Goal: Information Seeking & Learning: Learn about a topic

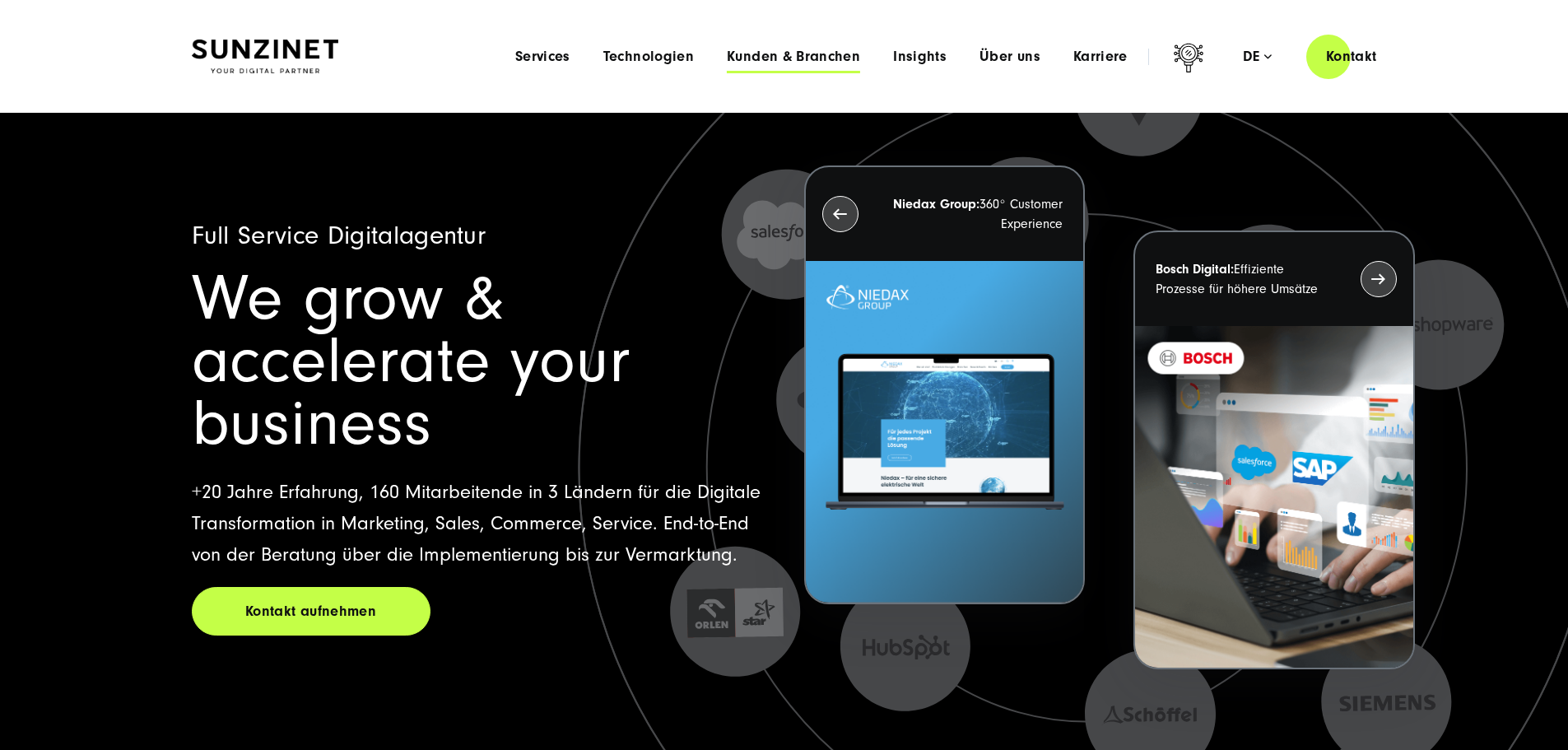
click at [764, 58] on span "Kunden & Branchen" at bounding box center [794, 57] width 133 height 17
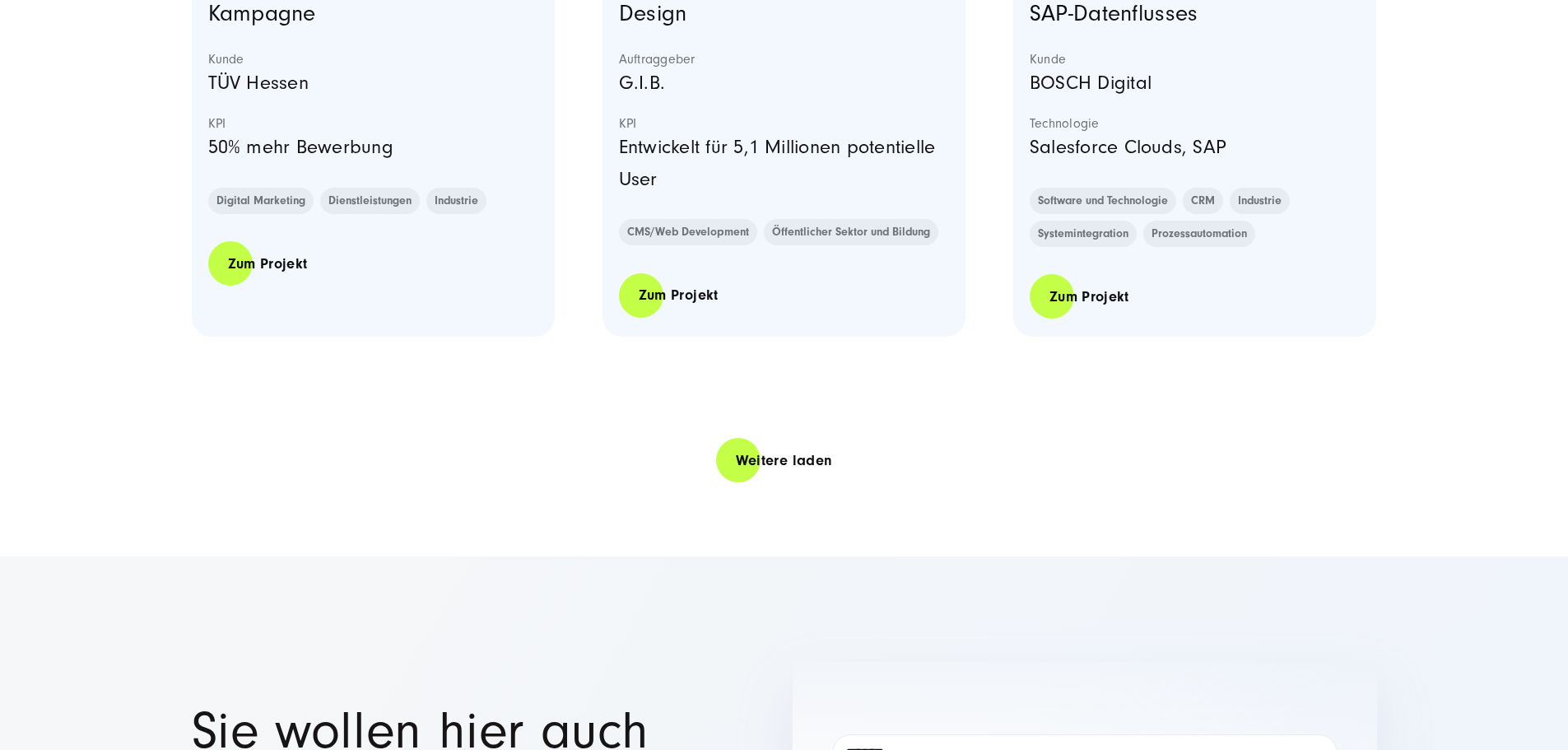
scroll to position [3786, 0]
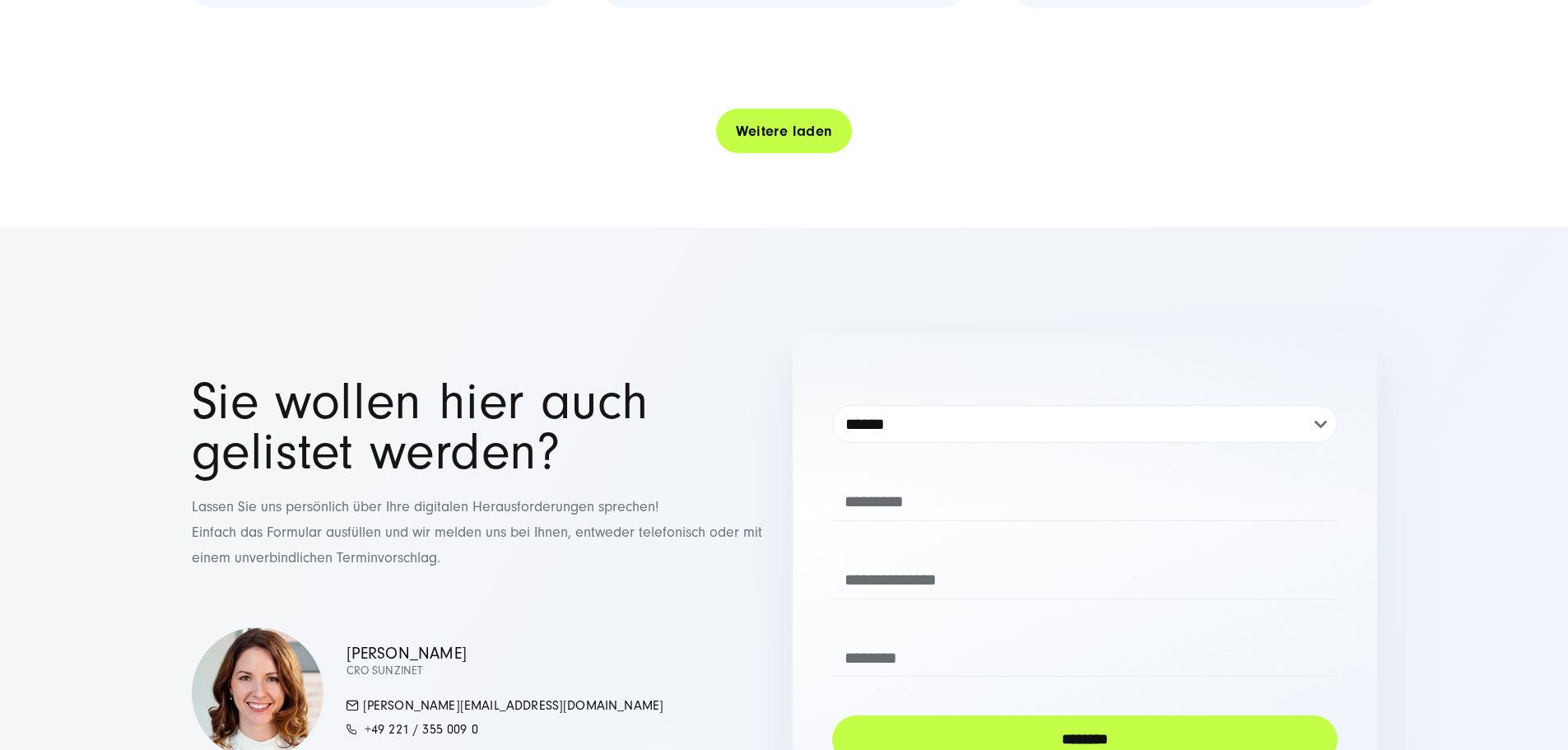
click at [817, 155] on link "Weitere laden" at bounding box center [785, 131] width 137 height 47
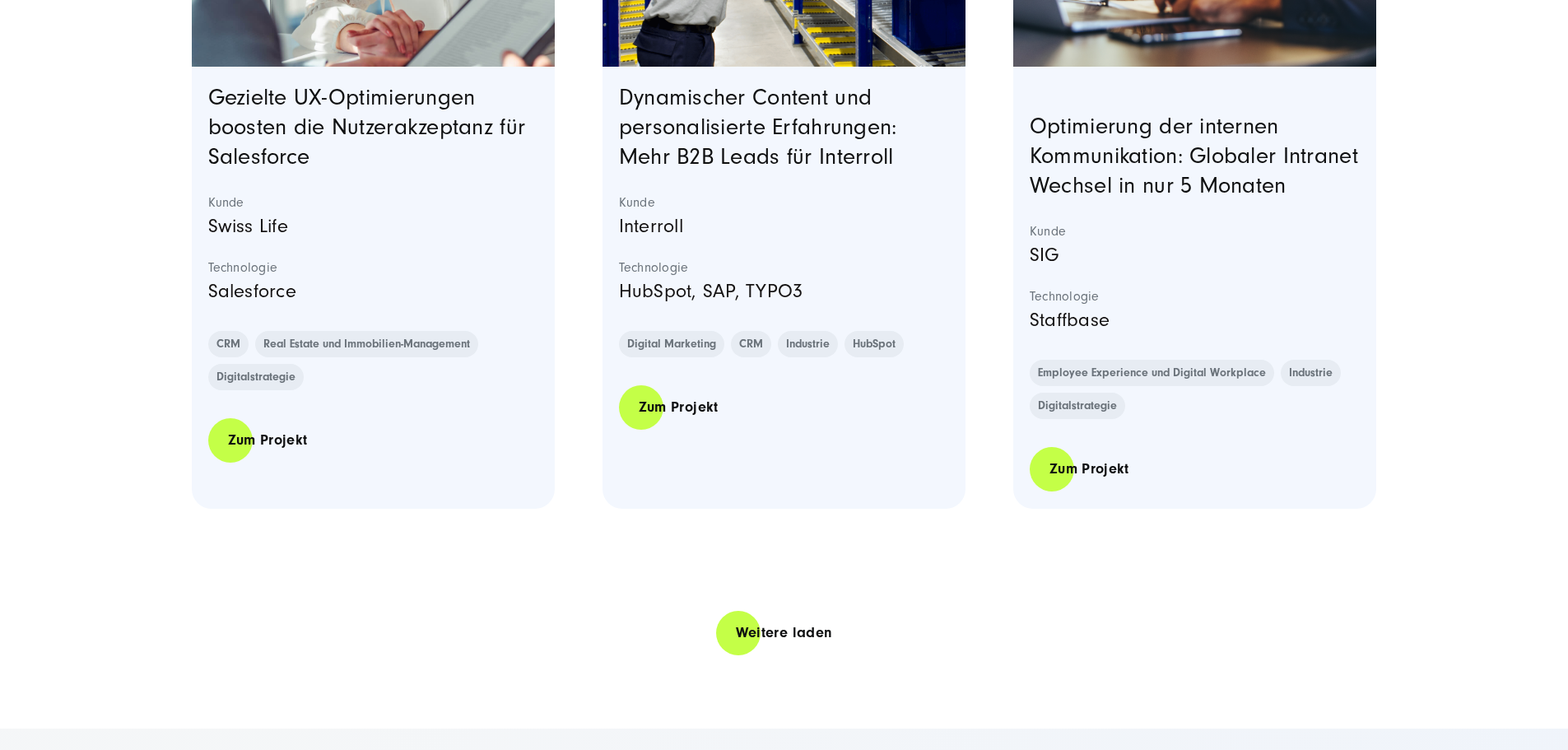
scroll to position [6747, 0]
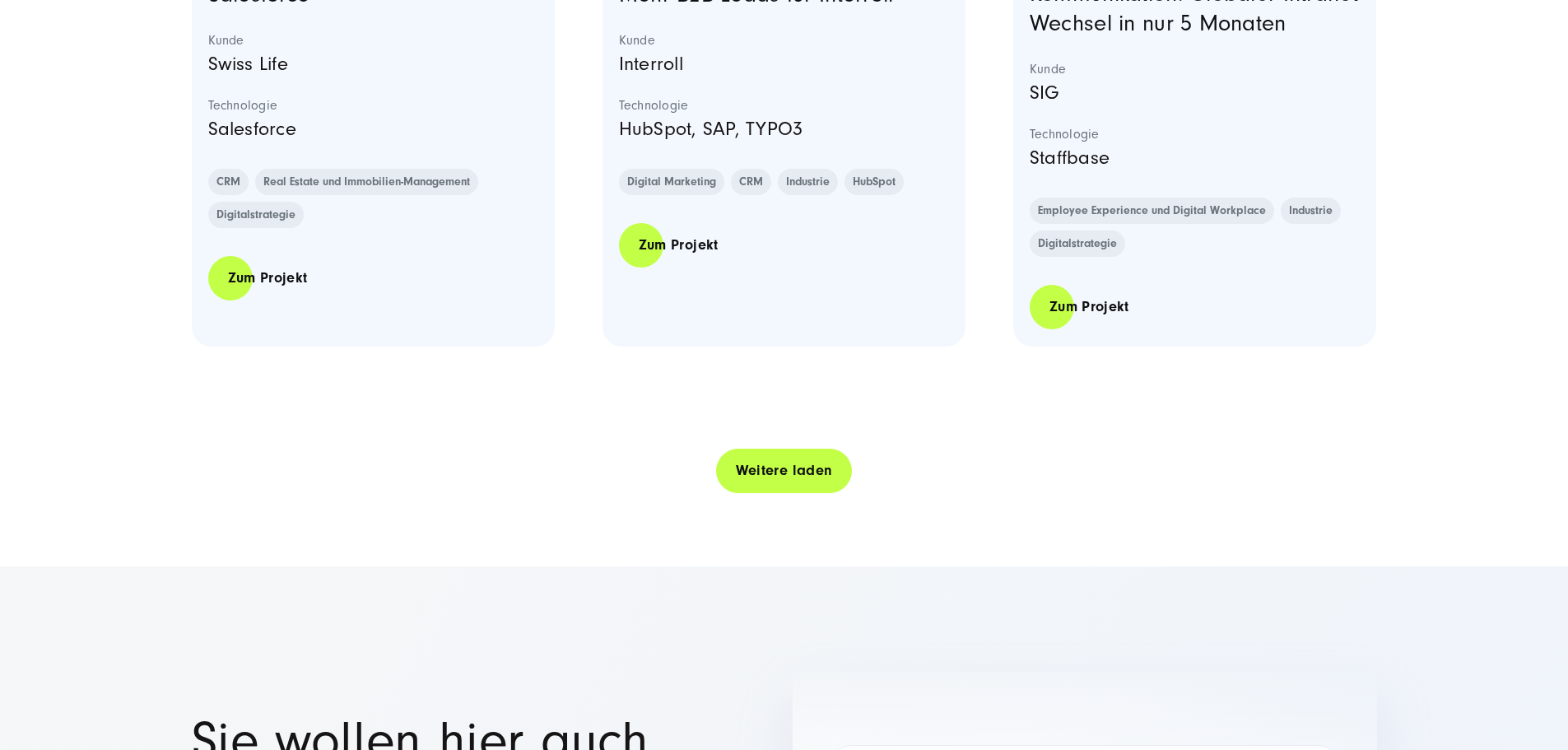
click at [739, 494] on link "Weitere laden" at bounding box center [785, 470] width 137 height 47
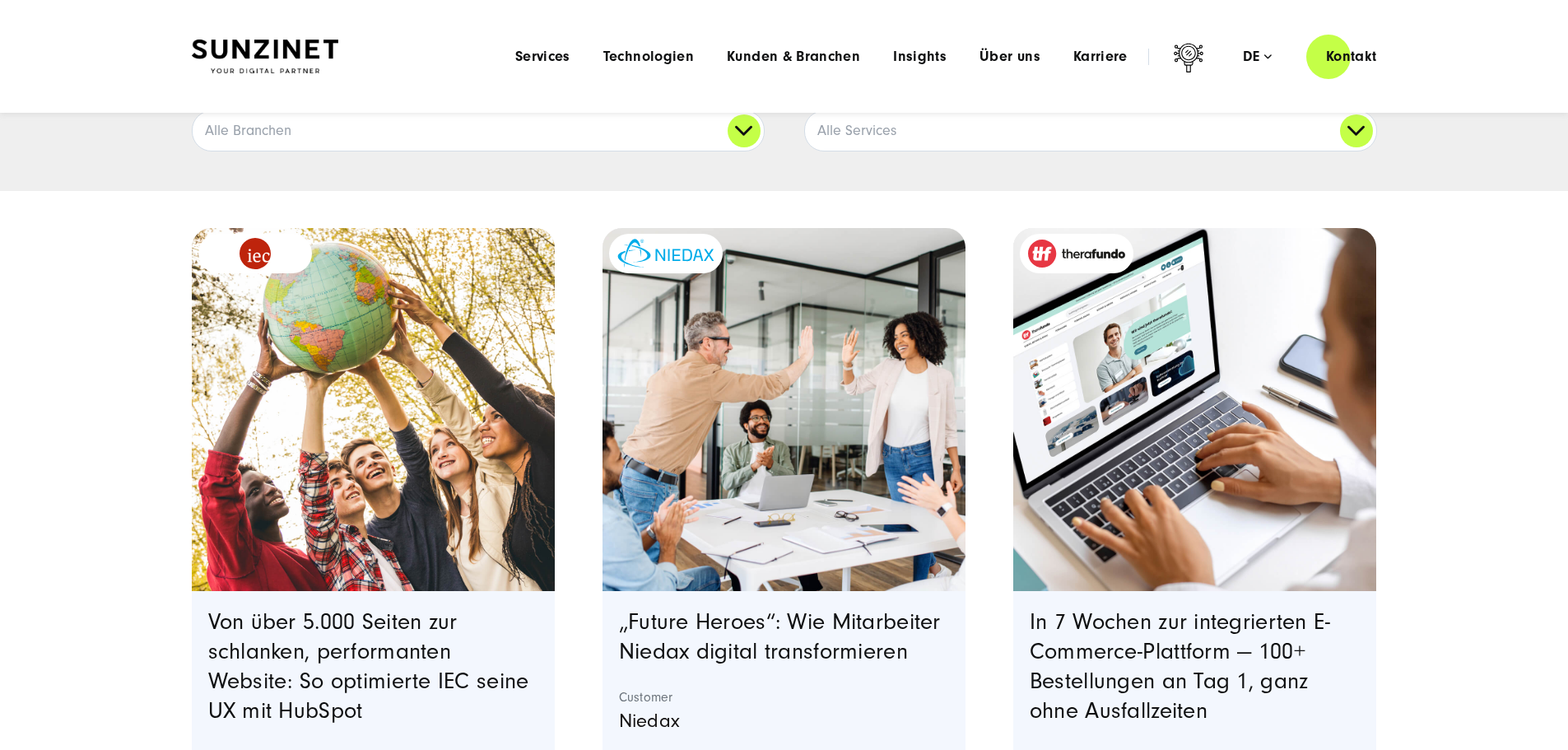
scroll to position [0, 0]
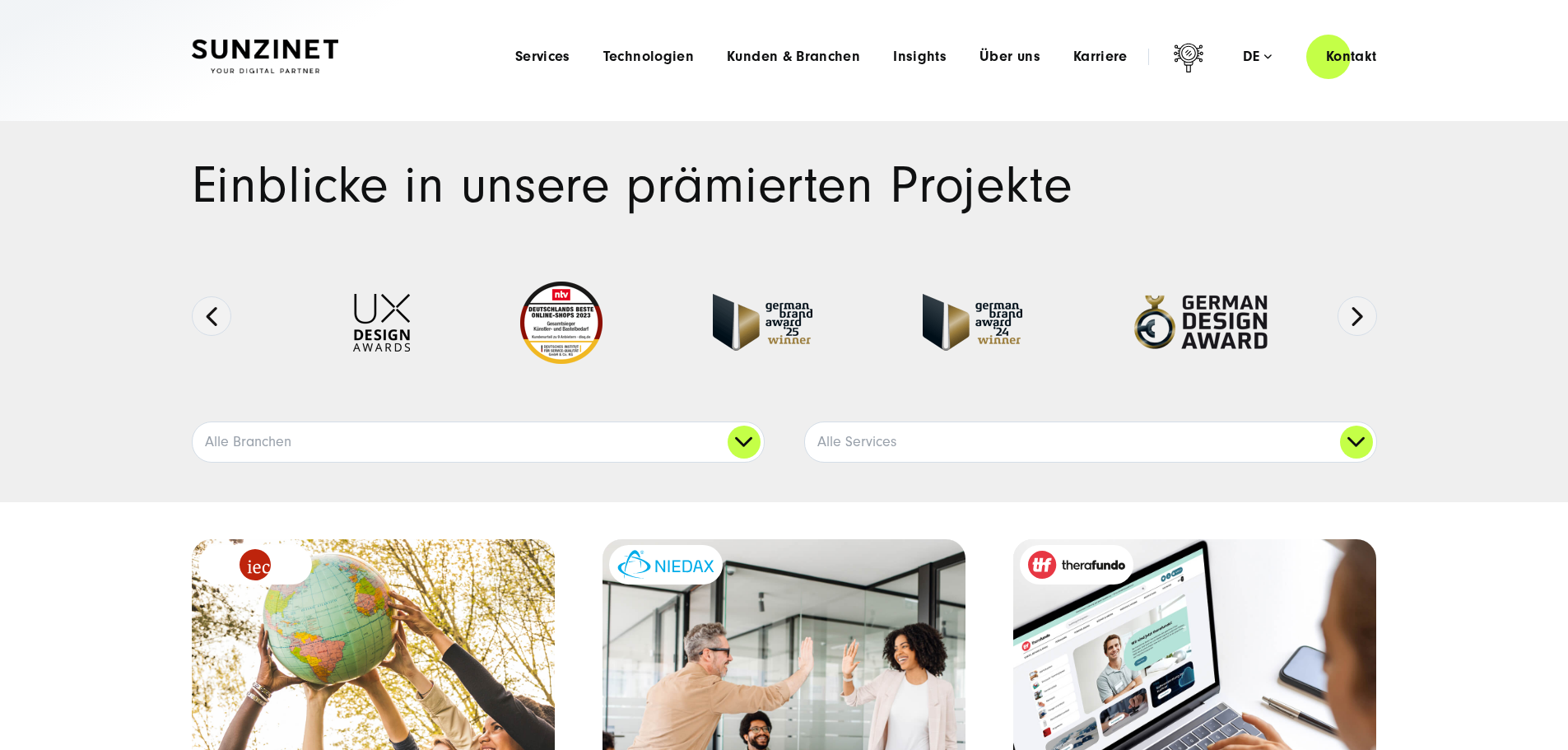
drag, startPoint x: 1398, startPoint y: 539, endPoint x: 1380, endPoint y: 291, distance: 248.7
click at [638, 56] on span "Technologien" at bounding box center [649, 57] width 91 height 17
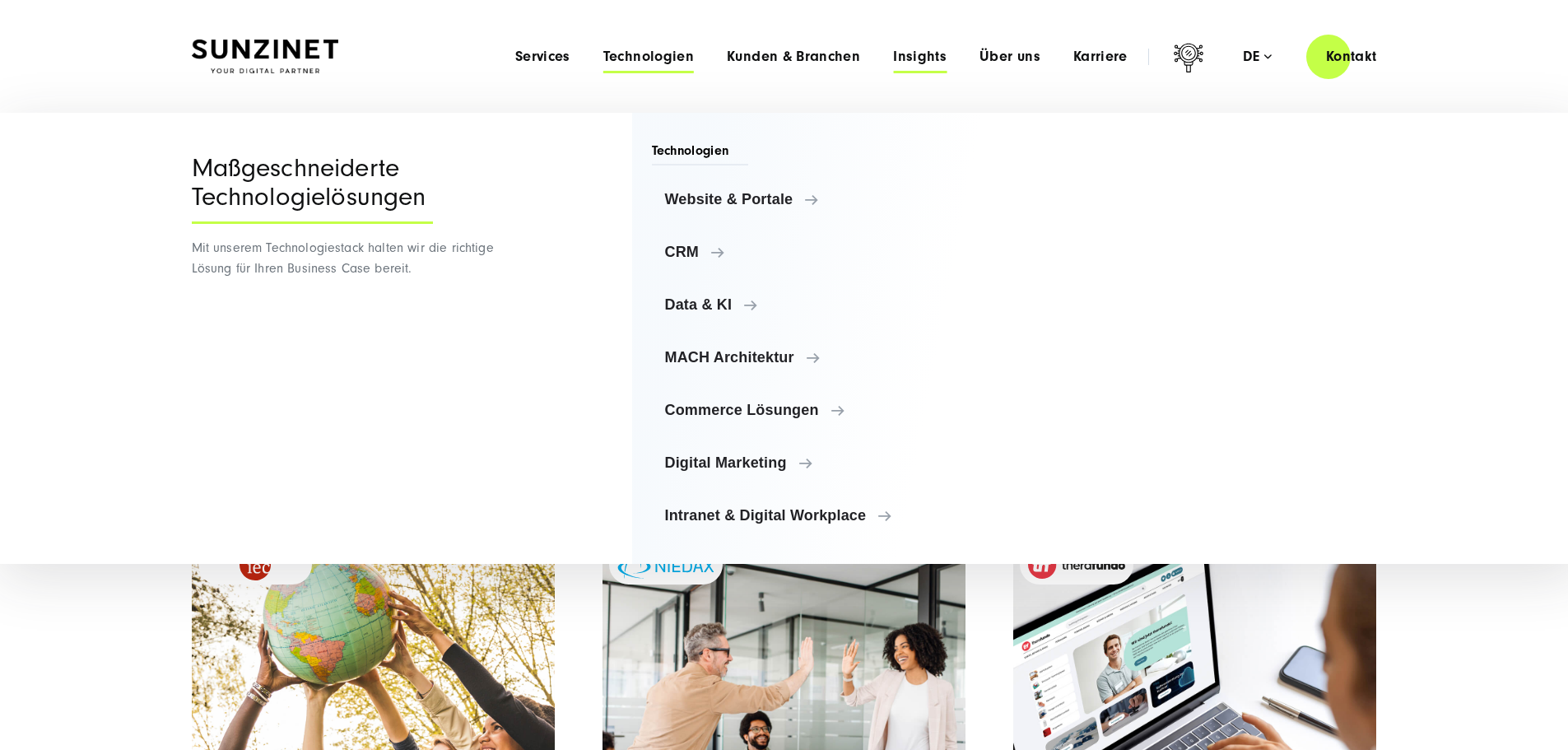
click at [893, 50] on span "Insights" at bounding box center [920, 57] width 53 height 17
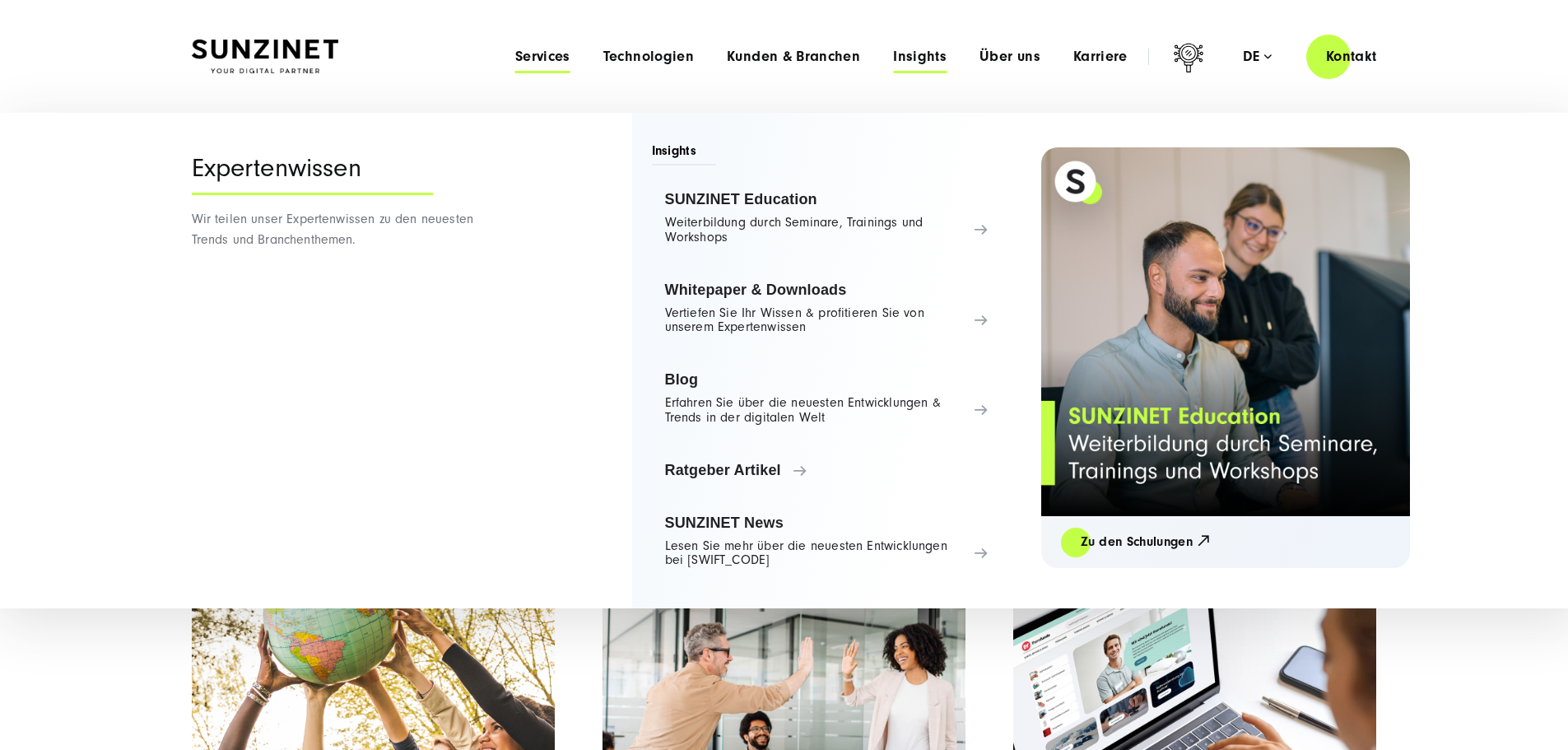
click at [516, 62] on span "Services" at bounding box center [543, 57] width 55 height 17
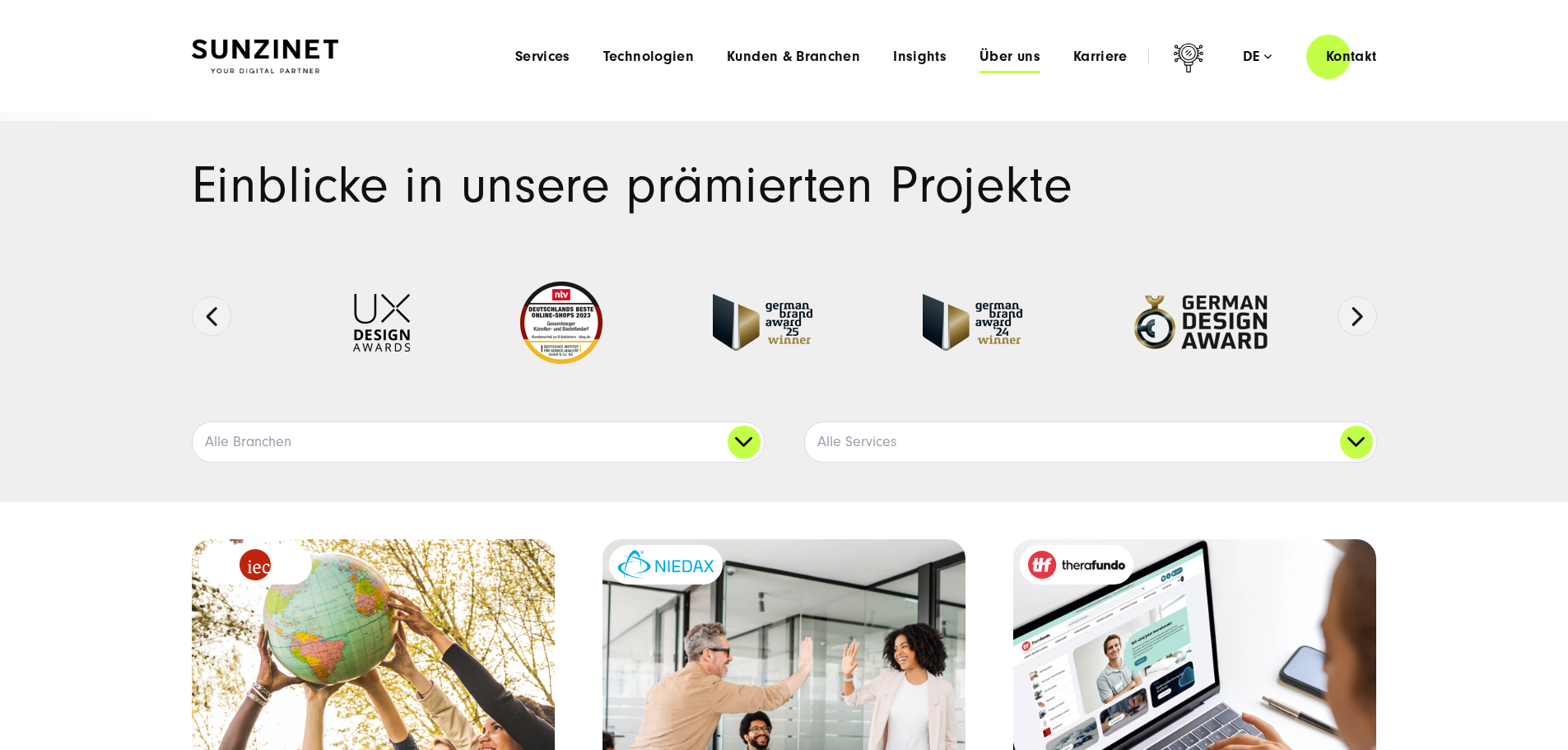
click at [980, 53] on span "Über uns" at bounding box center [1010, 57] width 61 height 17
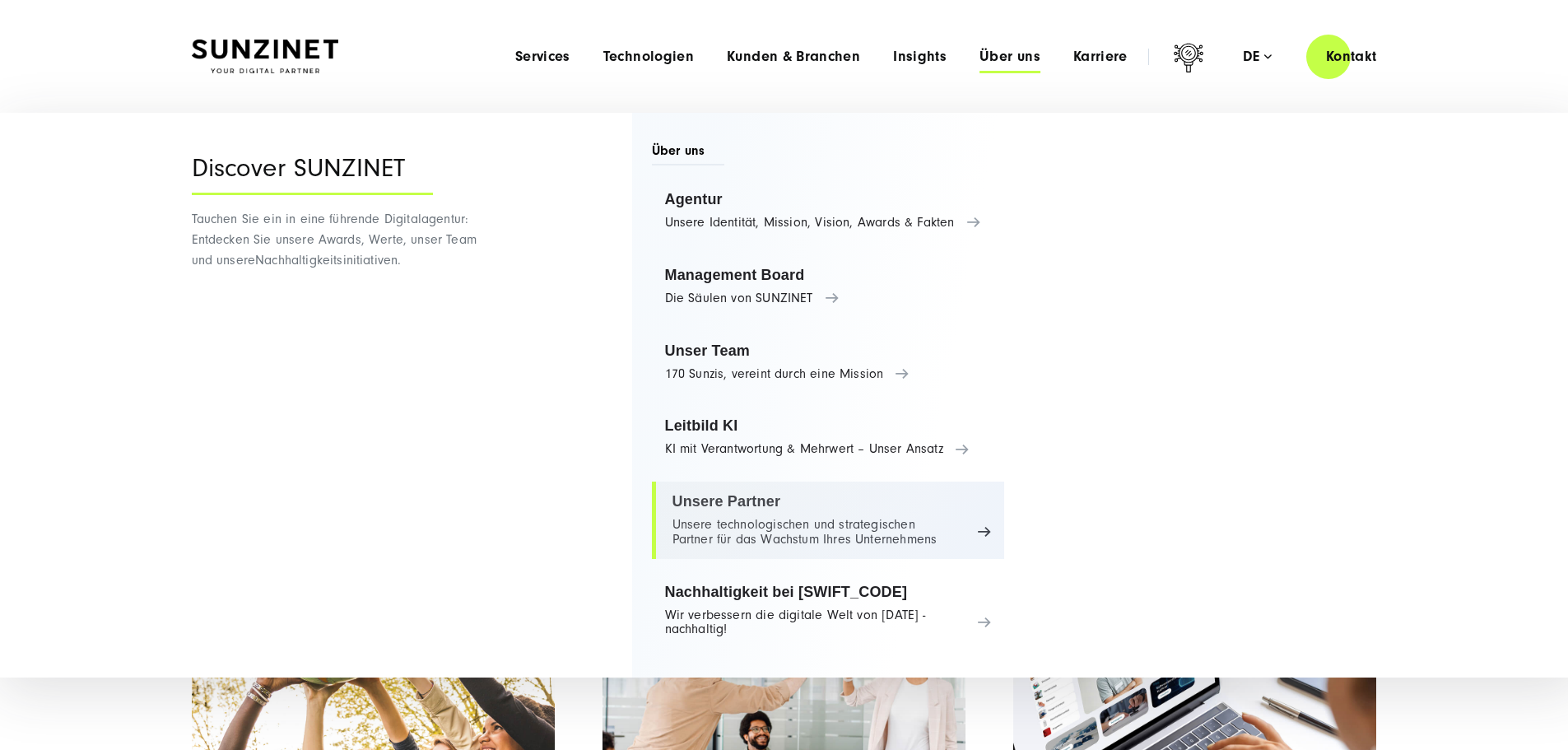
click at [755, 533] on link "Unsere Partner Unsere technologischen und strategischen Partner für das Wachstu…" at bounding box center [828, 520] width 353 height 77
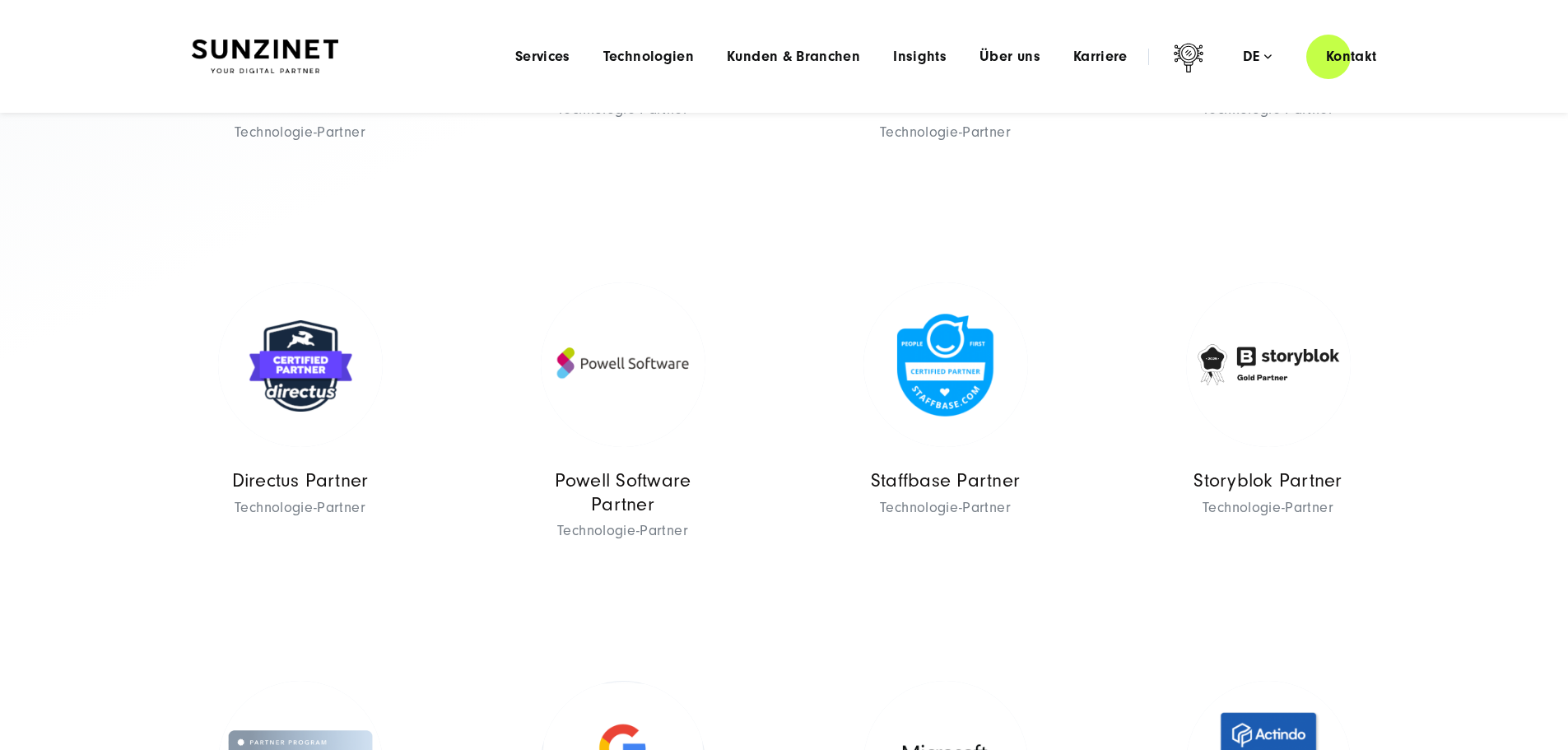
scroll to position [329, 0]
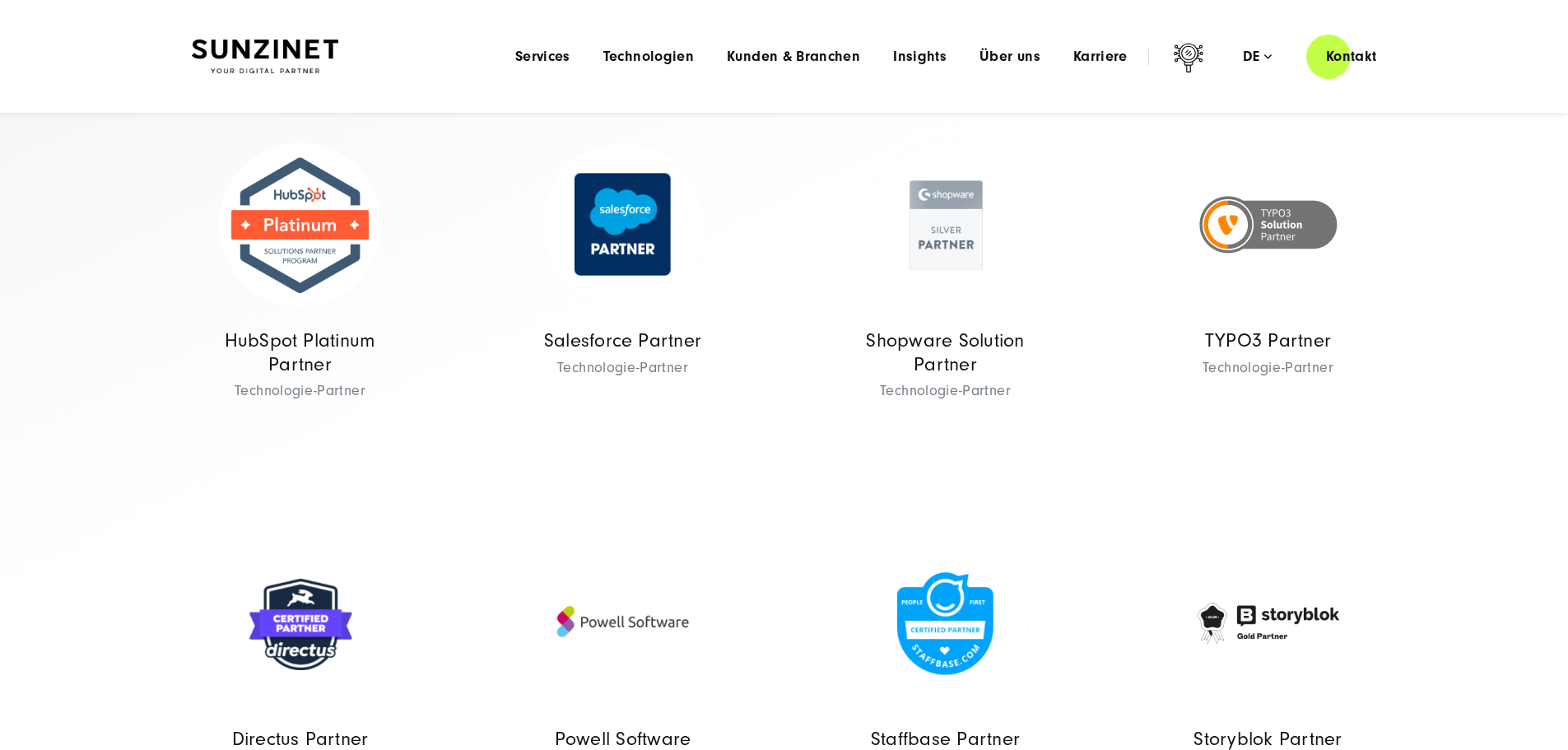
click at [612, 38] on link "Platinum Partner" at bounding box center [543, 21] width 136 height 31
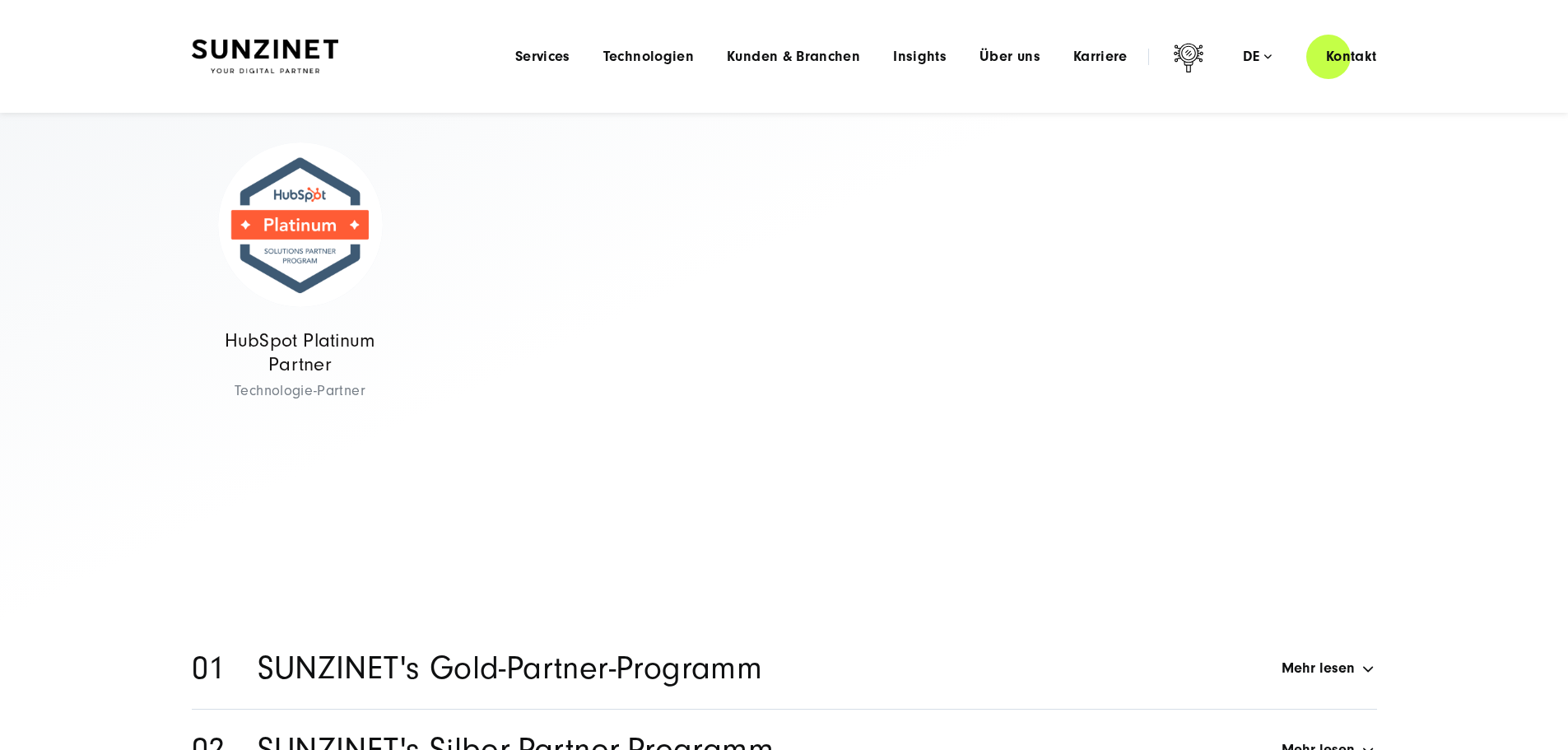
click at [740, 38] on link "Gold Partner" at bounding box center [682, 21] width 115 height 31
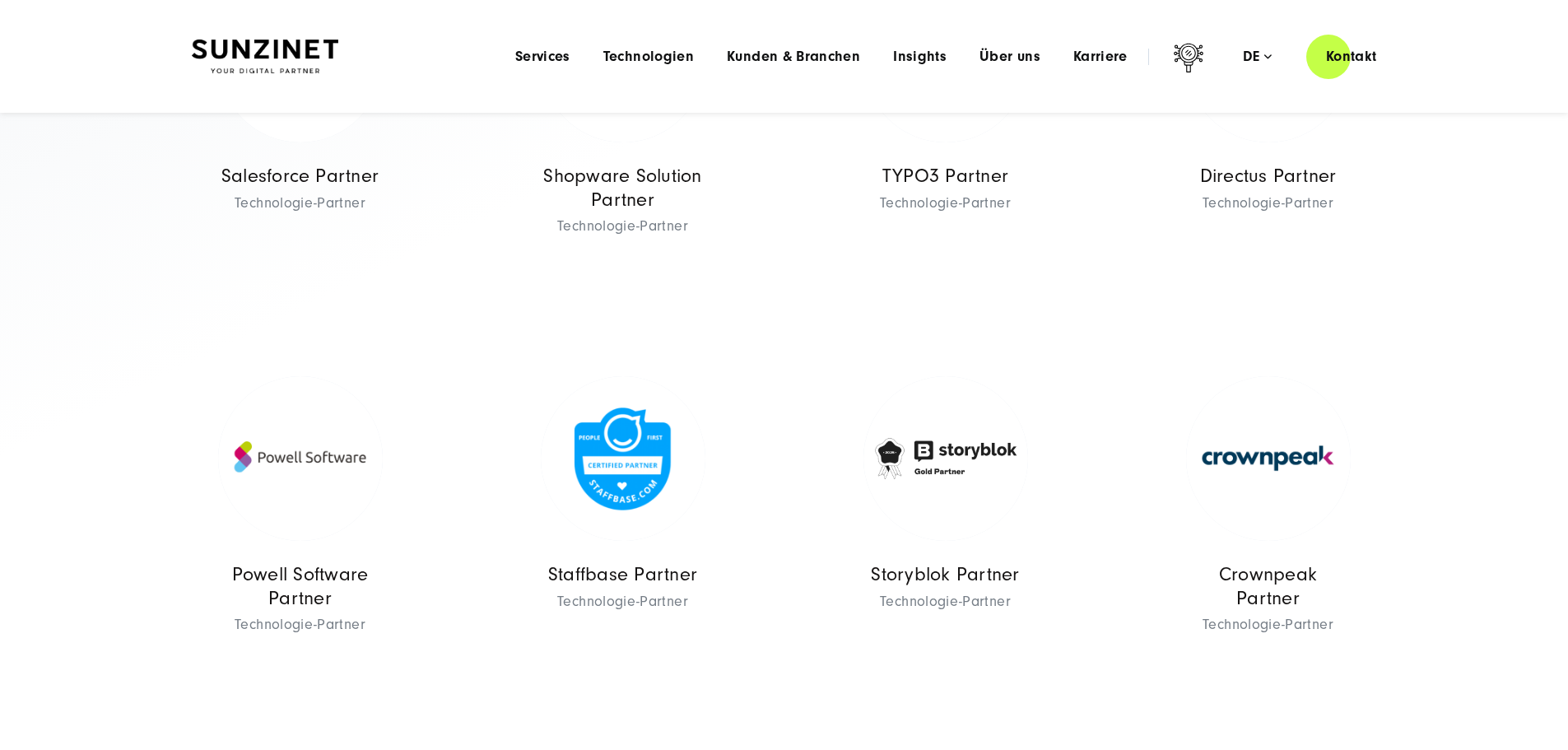
scroll to position [247, 0]
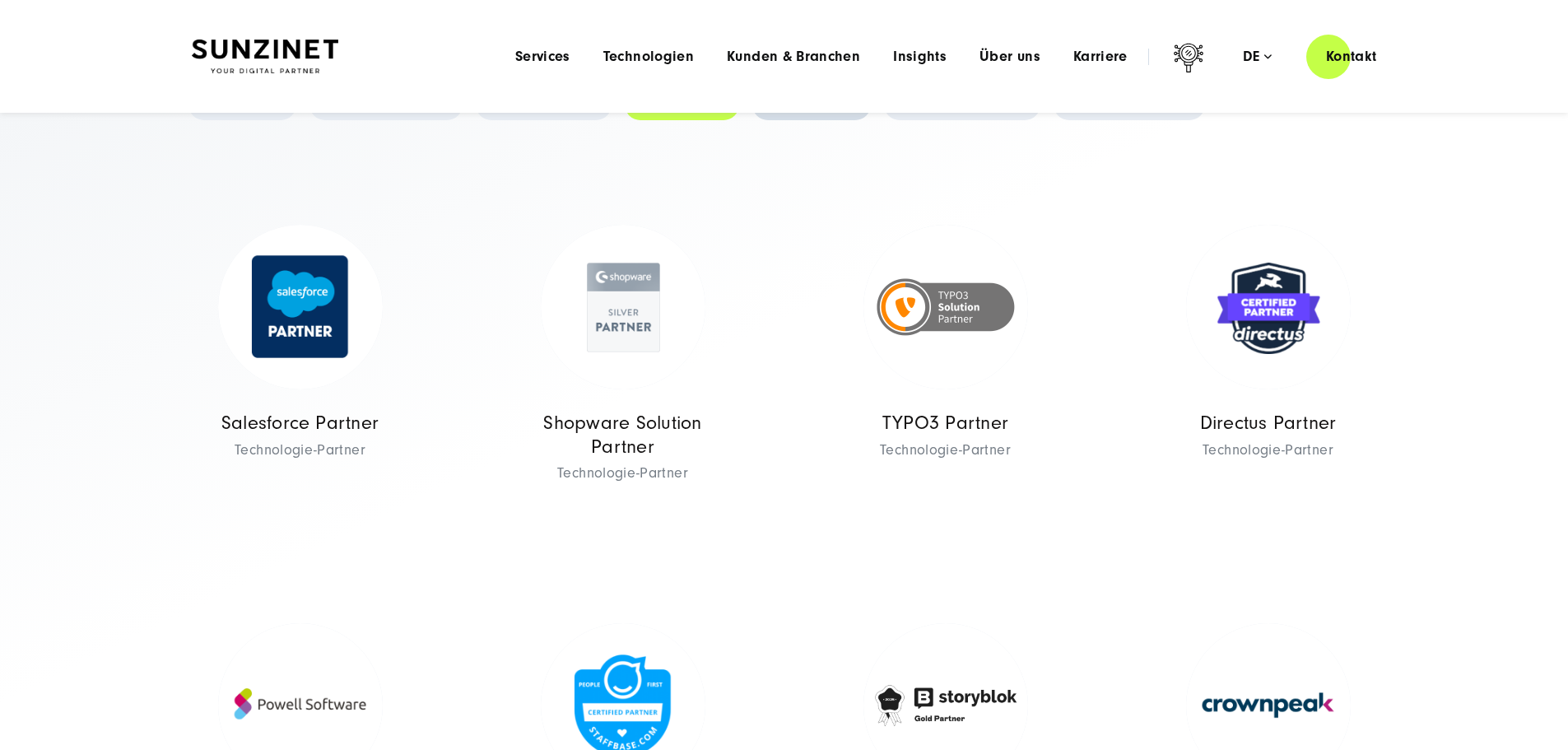
click at [871, 120] on link "Silber Partner" at bounding box center [811, 104] width 118 height 31
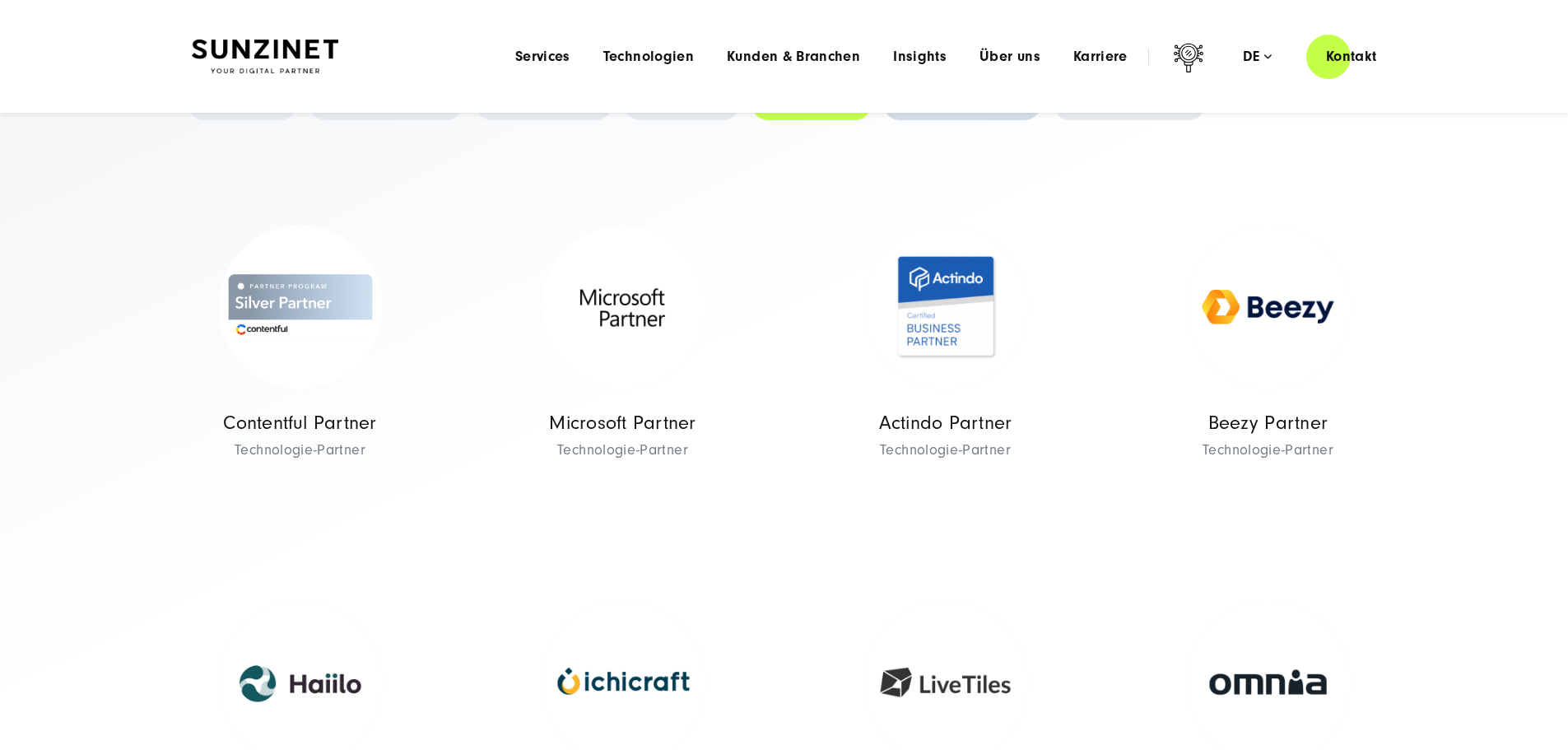
click at [1040, 120] on link "Strategische Partner" at bounding box center [963, 104] width 156 height 31
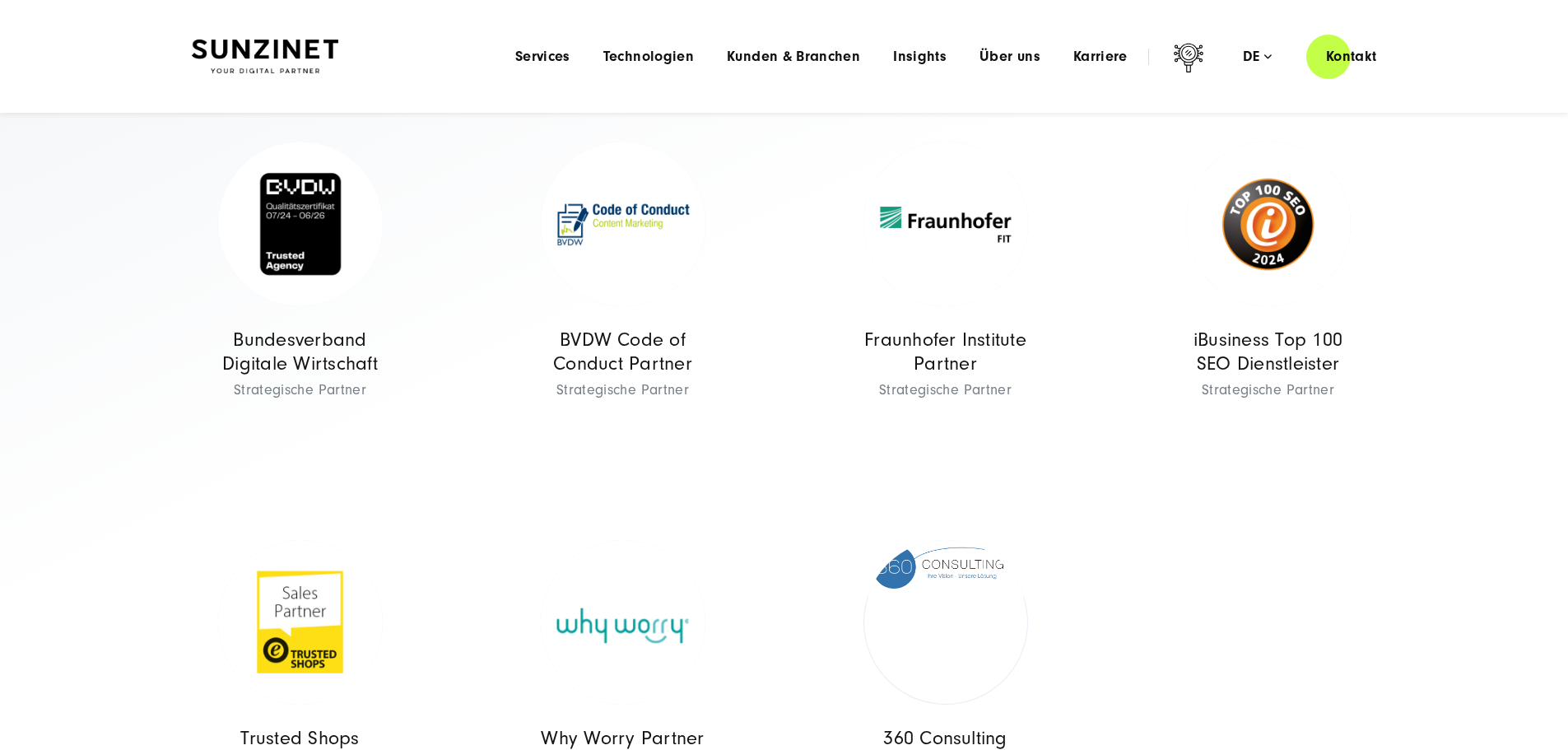
scroll to position [329, 0]
click at [1053, 38] on link "Marketing Strategy" at bounding box center [1129, 21] width 151 height 31
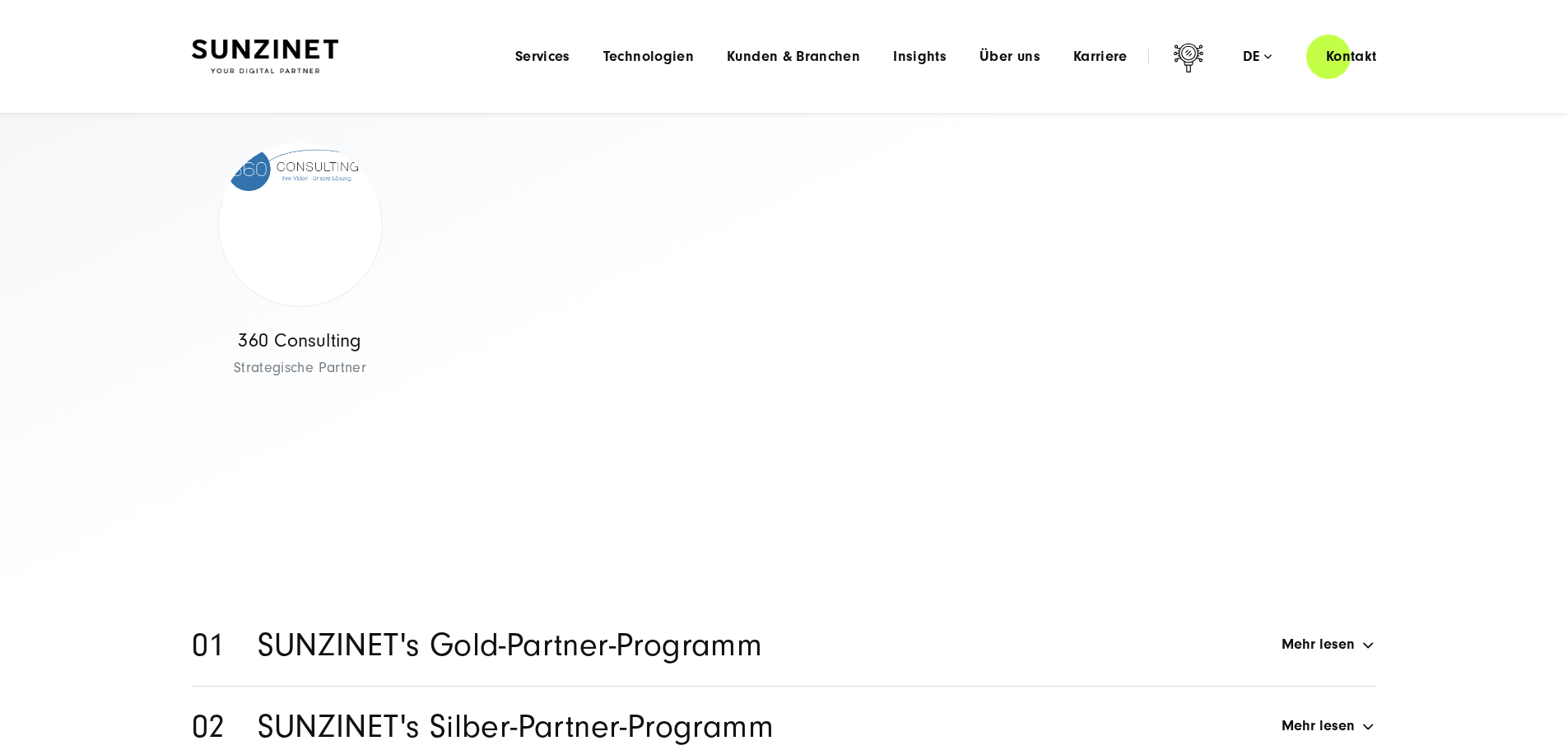
click at [422, 38] on link "Technologie-Partner" at bounding box center [386, 21] width 153 height 31
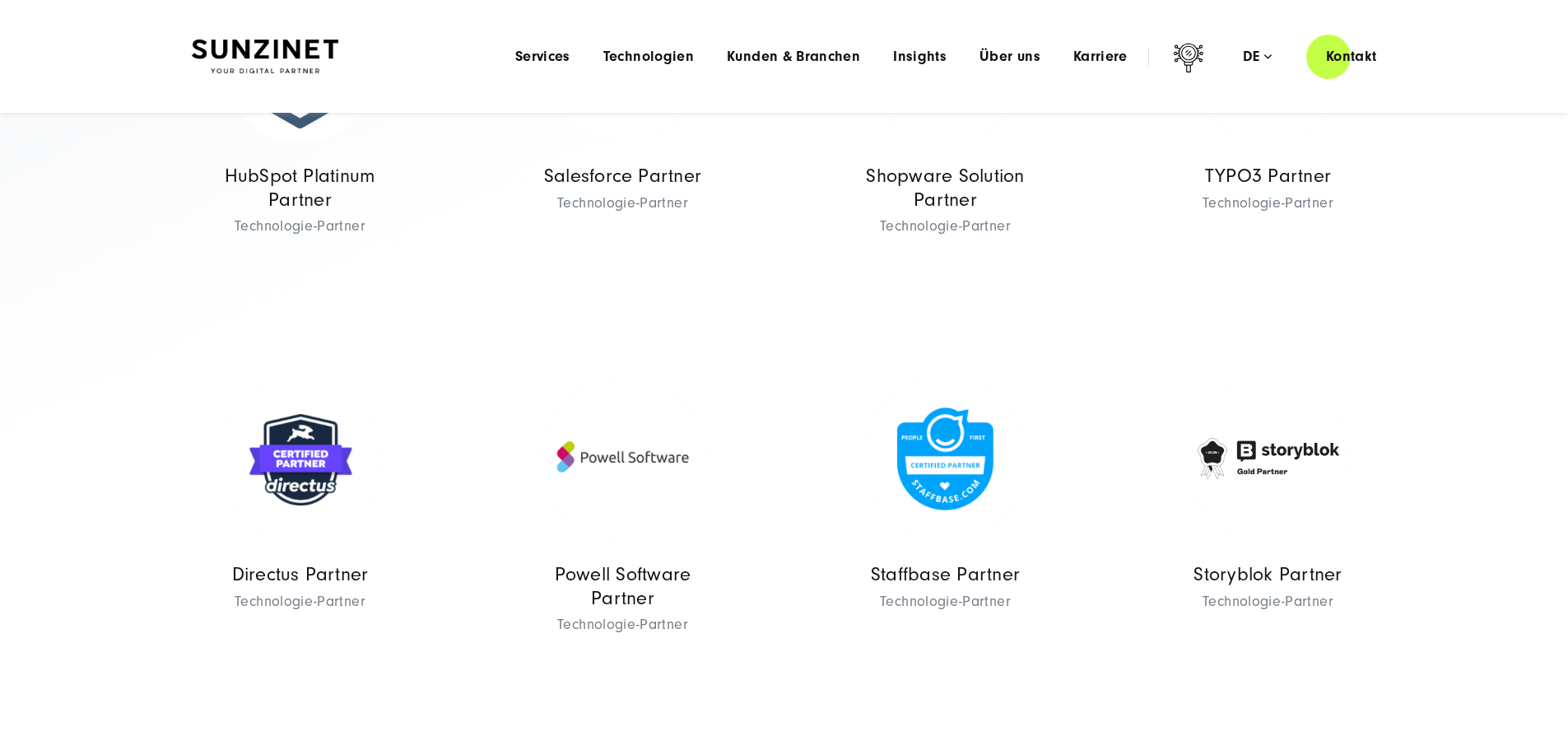
scroll to position [83, 0]
